Goal: Find specific fact: Find specific fact

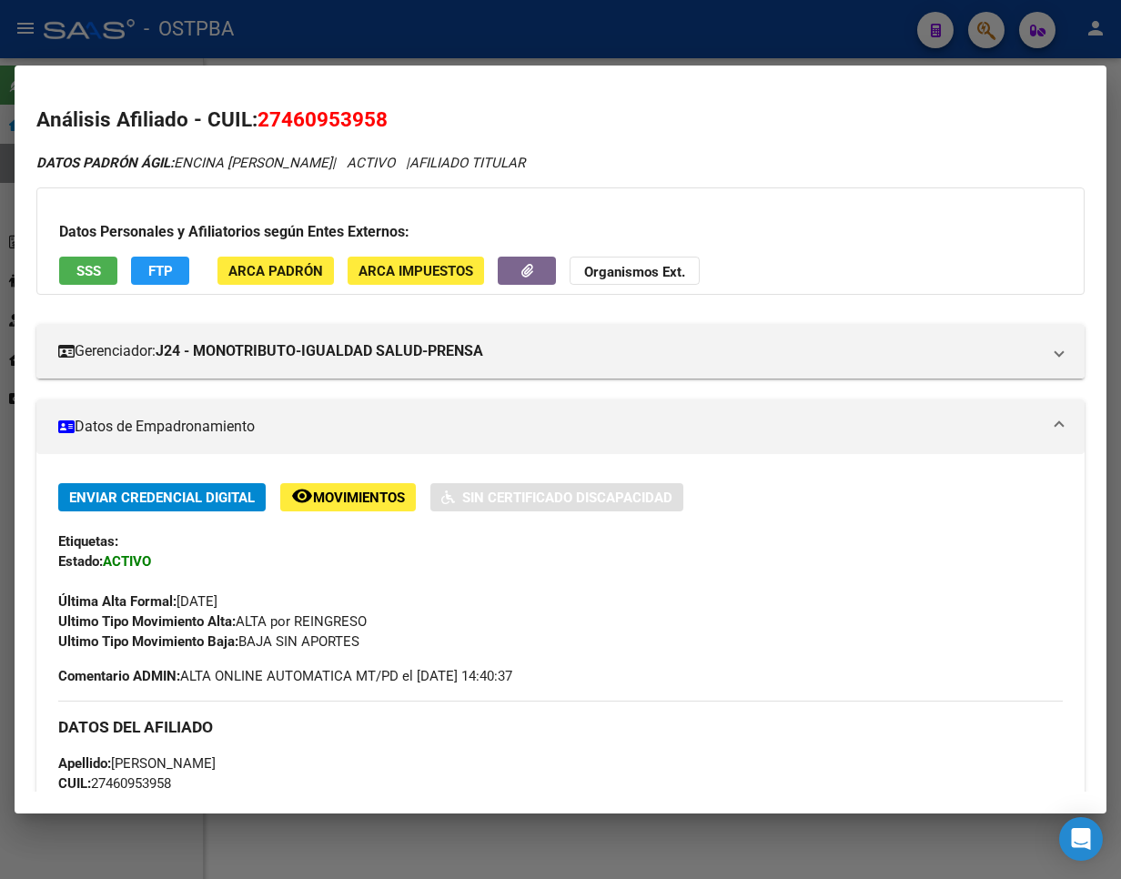
click at [1101, 26] on div at bounding box center [560, 439] width 1121 height 879
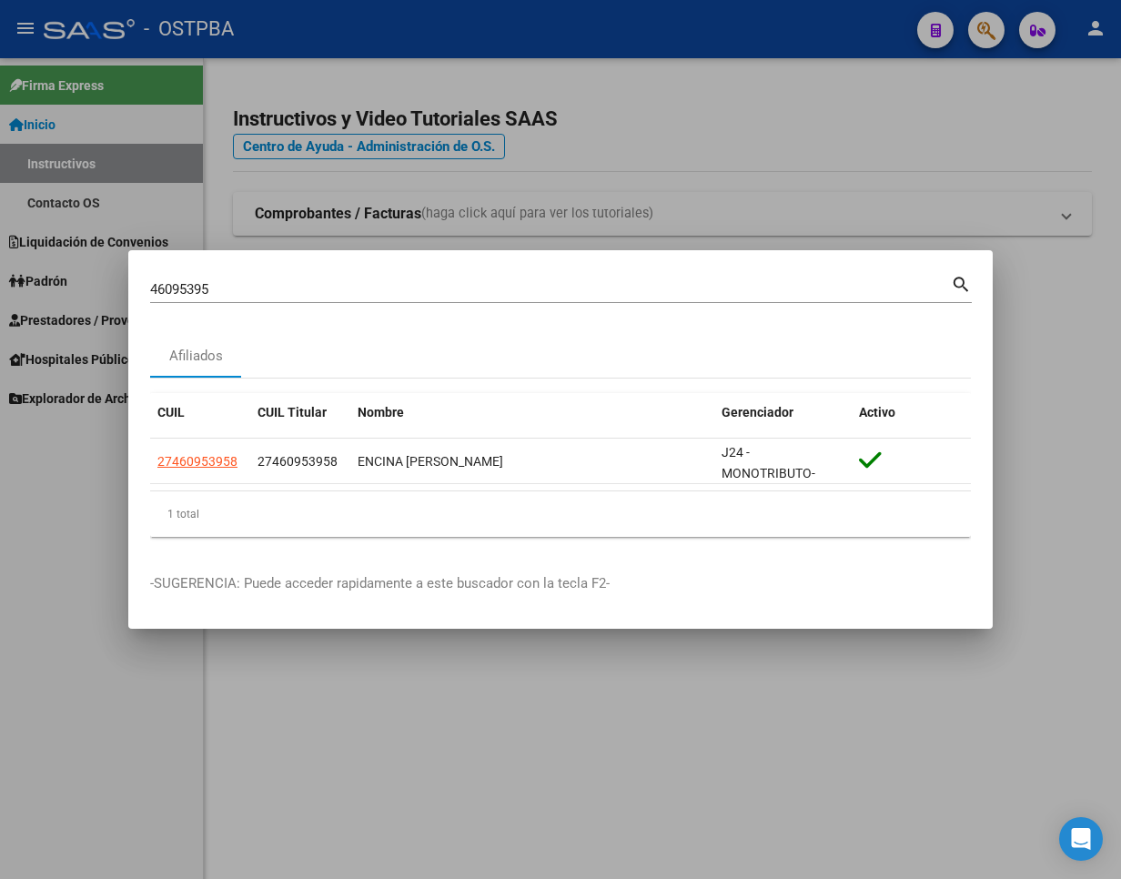
click at [1098, 27] on div at bounding box center [560, 439] width 1121 height 879
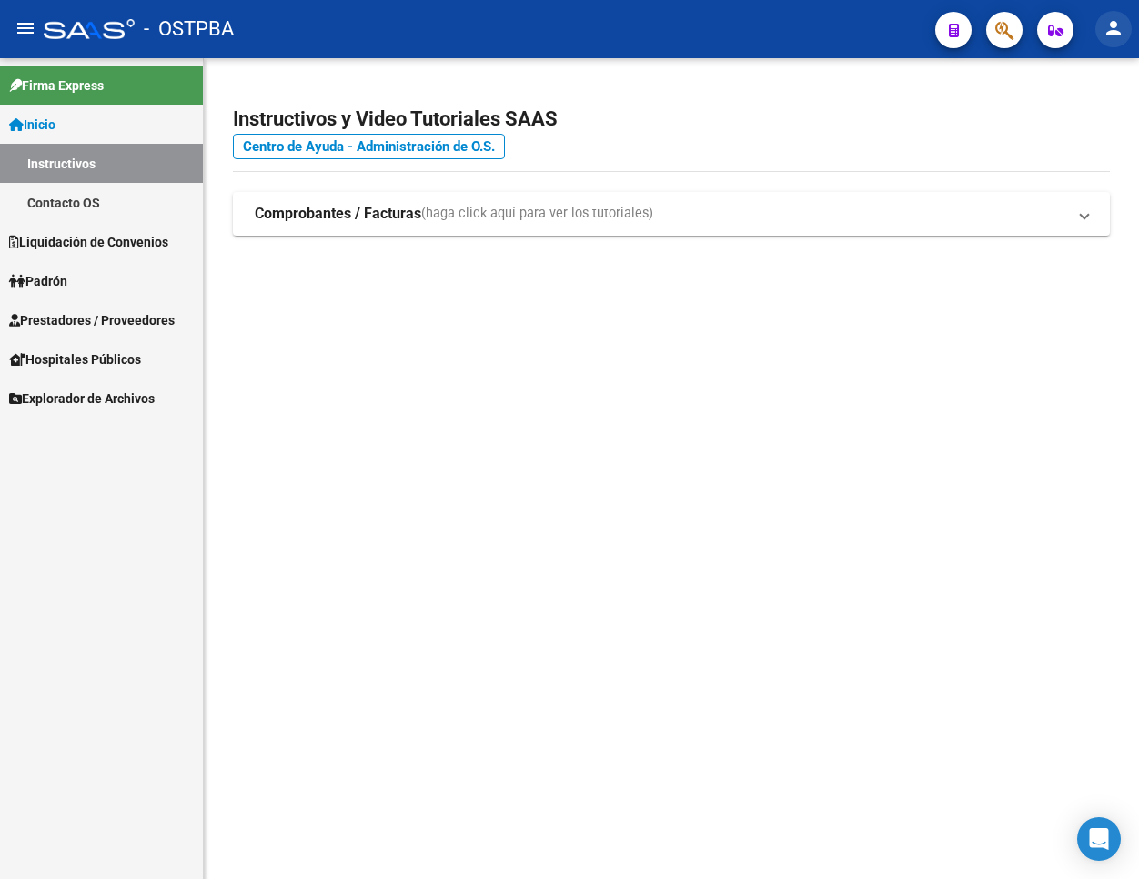
click at [1098, 27] on button "person" at bounding box center [1114, 29] width 36 height 36
click at [1089, 128] on button "exit_to_app Salir" at bounding box center [1076, 120] width 111 height 44
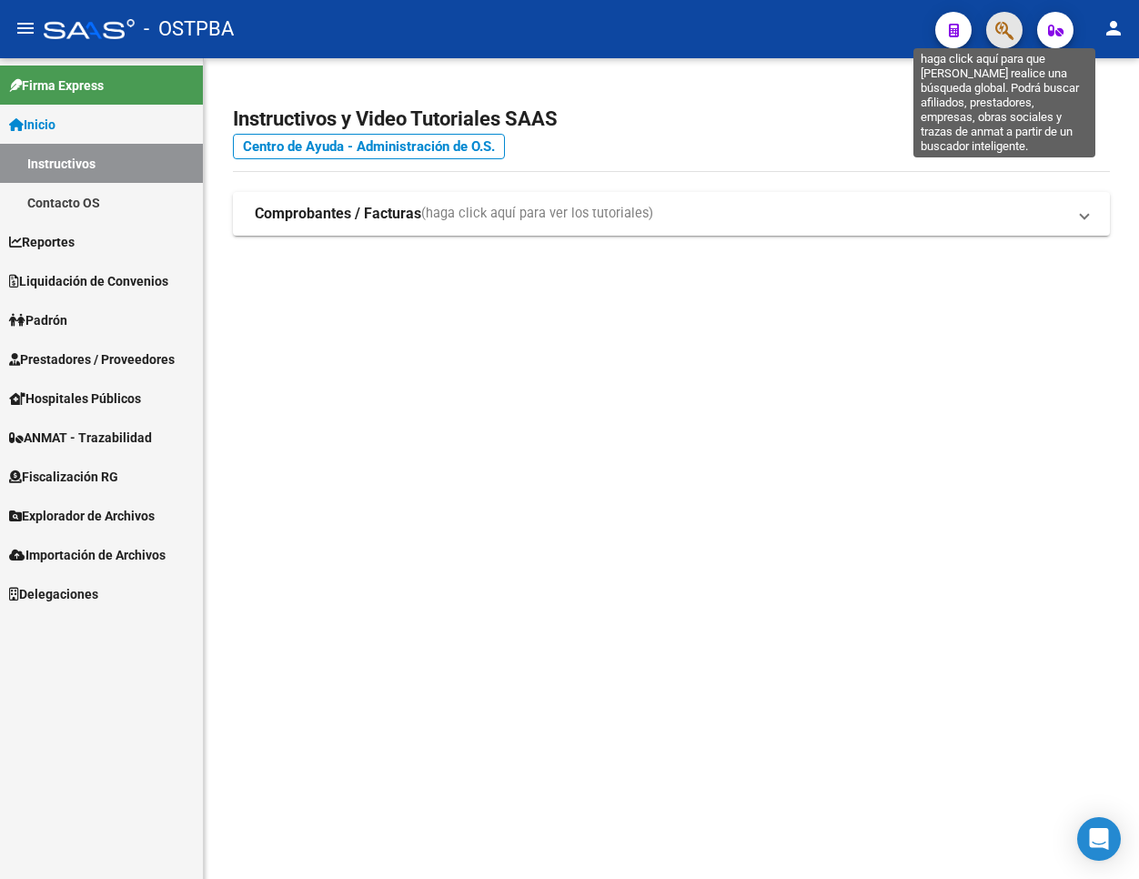
click at [1002, 33] on icon "button" at bounding box center [1005, 30] width 18 height 21
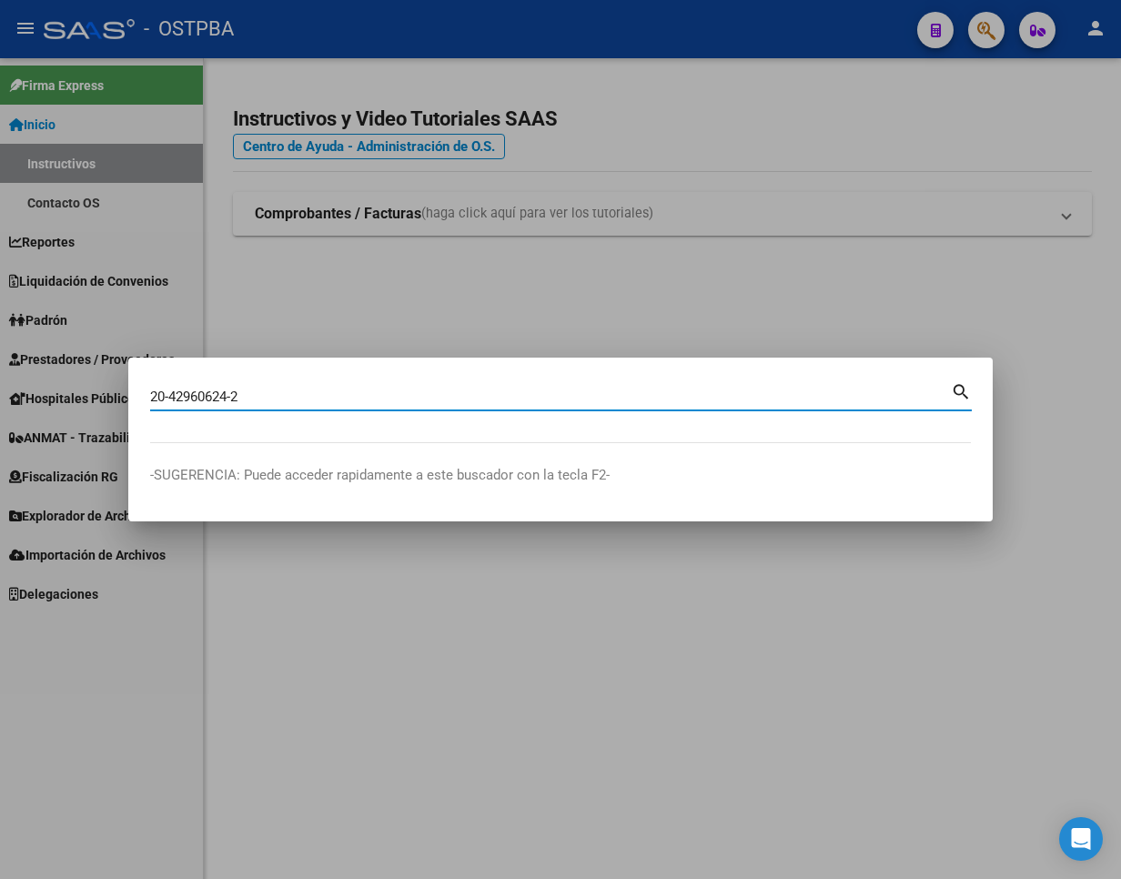
type input "20429606242"
